Goal: Task Accomplishment & Management: Manage account settings

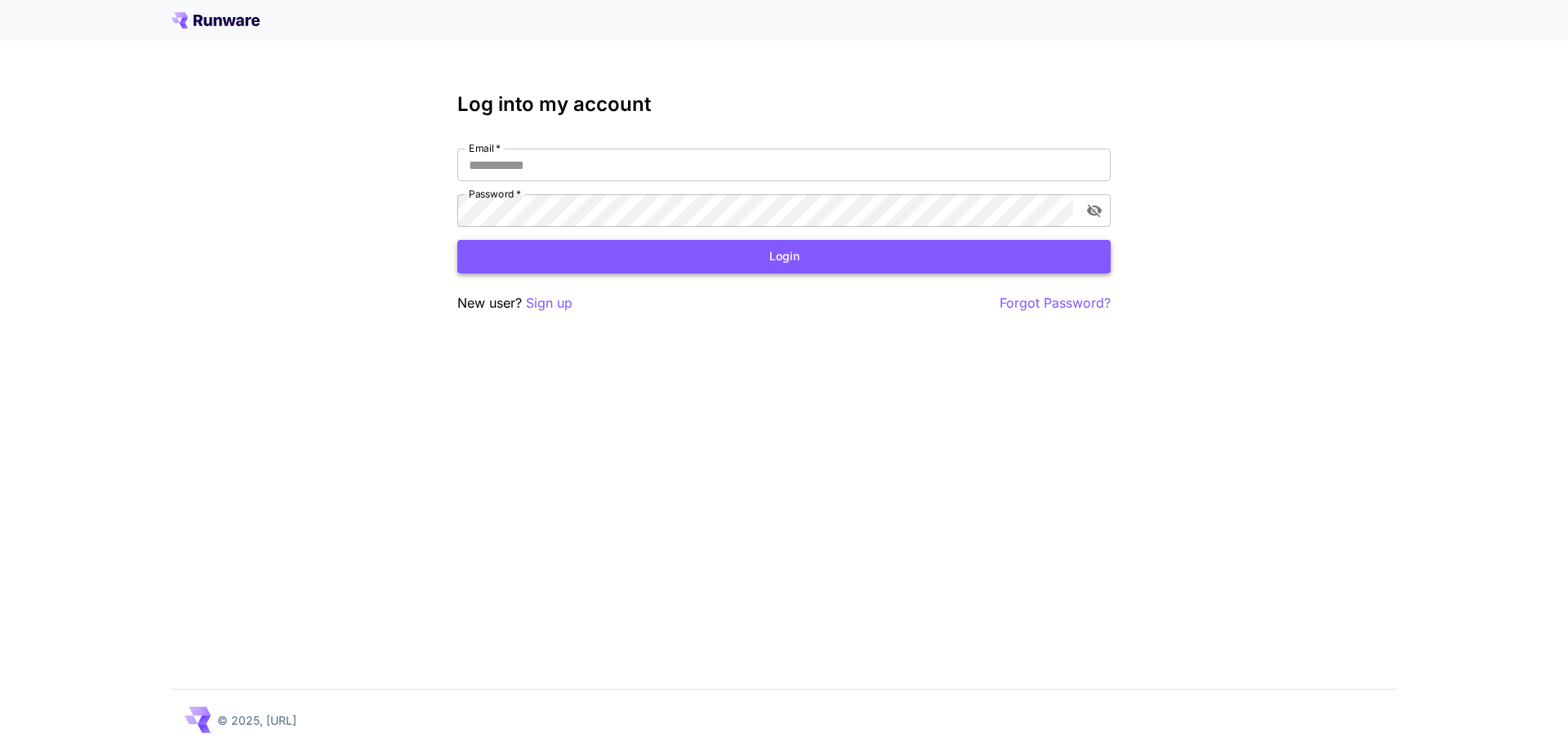
type input "**********"
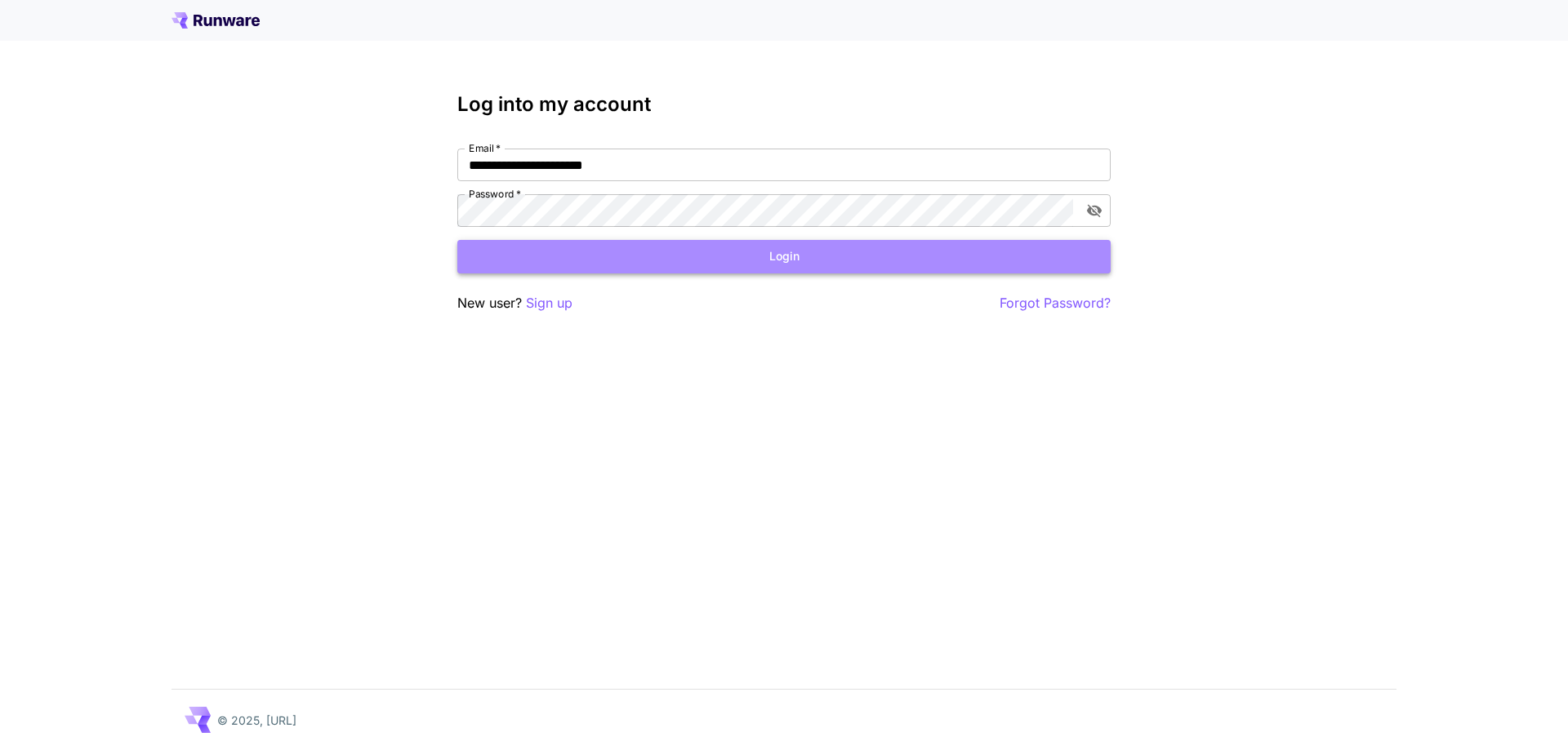
click at [754, 262] on button "Login" at bounding box center [783, 257] width 653 height 34
